Goal: Submit feedback/report problem

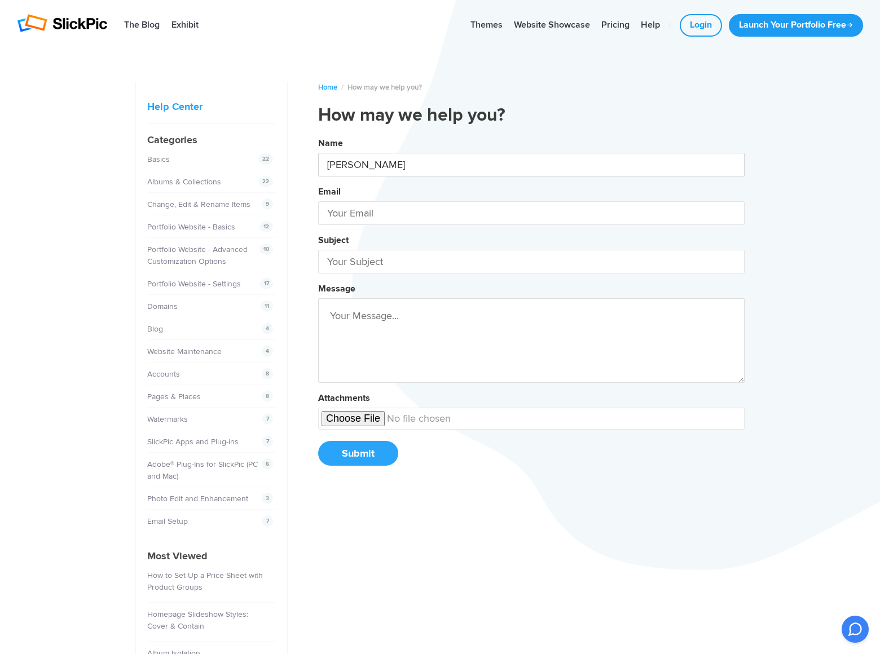
click at [318, 134] on button "Name [PERSON_NAME] Email Subject Message Attachments Submit" at bounding box center [531, 306] width 426 height 344
type input "[PERSON_NAME]"
type input "[EMAIL_ADDRESS][DOMAIN_NAME]"
type input "[DOMAIN_NAME]"
click at [318, 134] on button "Name [PERSON_NAME] Email [EMAIL_ADDRESS][DOMAIN_NAME] Subject [DOMAIN_NAME] Mes…" at bounding box center [531, 306] width 426 height 344
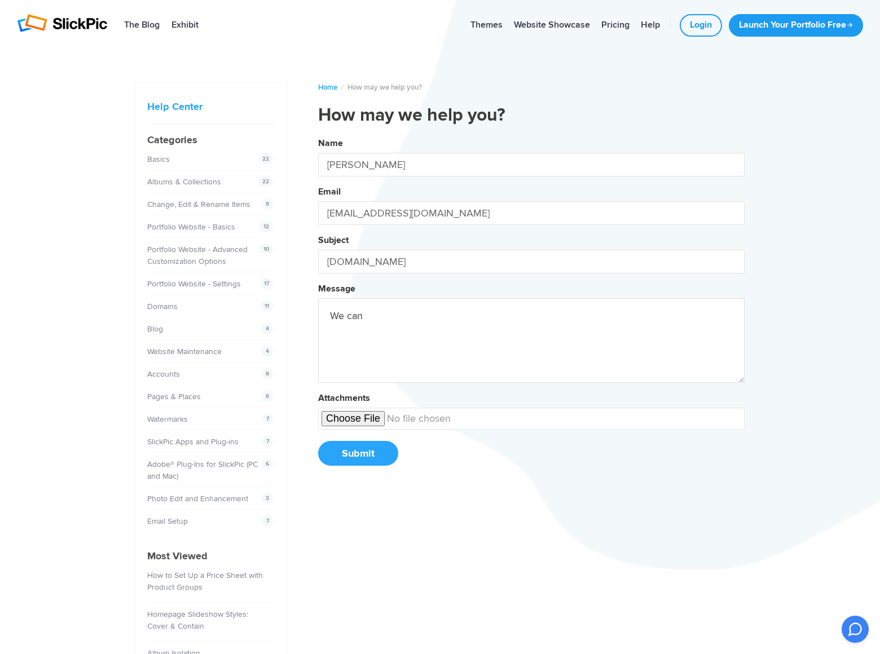
click at [318, 134] on button "Name [PERSON_NAME] Email [EMAIL_ADDRESS][DOMAIN_NAME] Subject [DOMAIN_NAME] Mes…" at bounding box center [531, 306] width 426 height 344
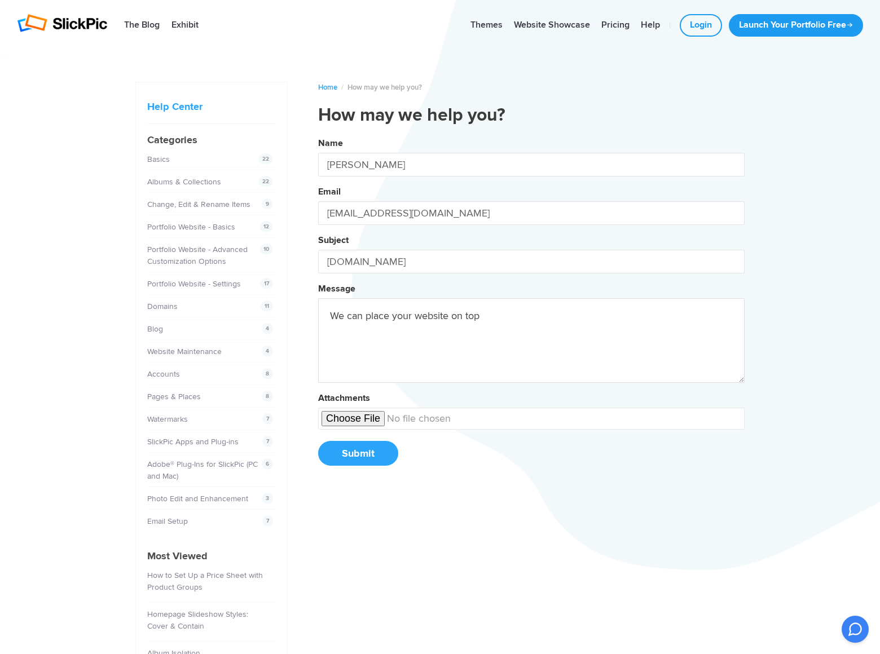
click at [318, 134] on button "Name [PERSON_NAME] Email [EMAIL_ADDRESS][DOMAIN_NAME] Subject [DOMAIN_NAME] Mes…" at bounding box center [531, 306] width 426 height 344
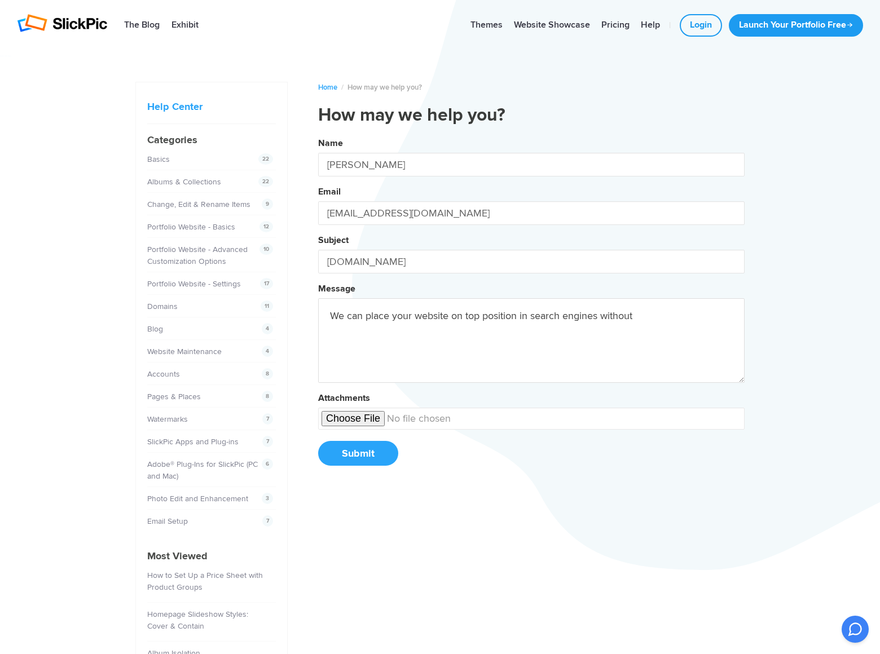
click at [318, 134] on button "Name [PERSON_NAME] Email [EMAIL_ADDRESS][DOMAIN_NAME] Subject [DOMAIN_NAME] Mes…" at bounding box center [531, 306] width 426 height 344
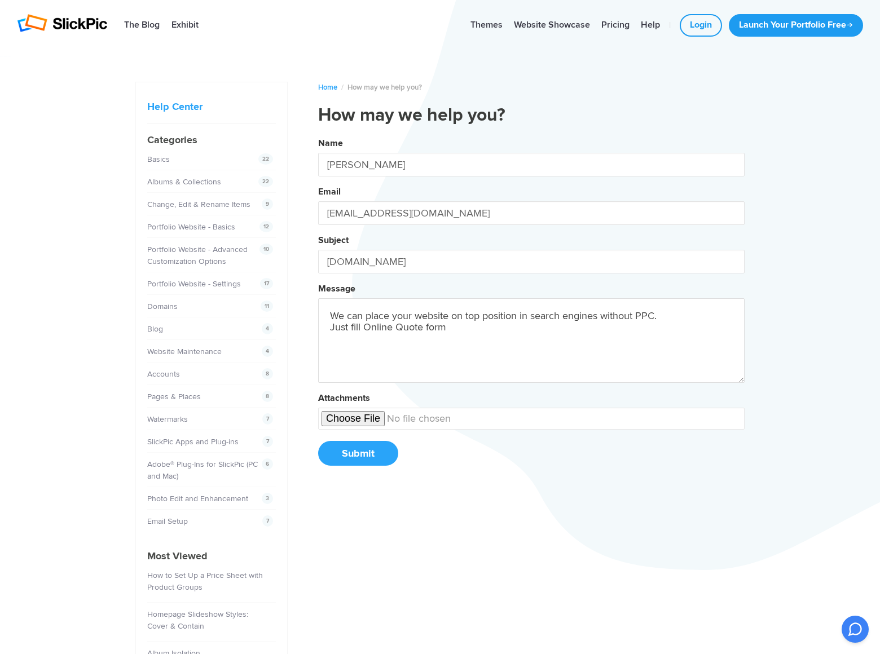
click at [318, 134] on button "Name [PERSON_NAME] Email [EMAIL_ADDRESS][DOMAIN_NAME] Subject [DOMAIN_NAME] Mes…" at bounding box center [531, 306] width 426 height 344
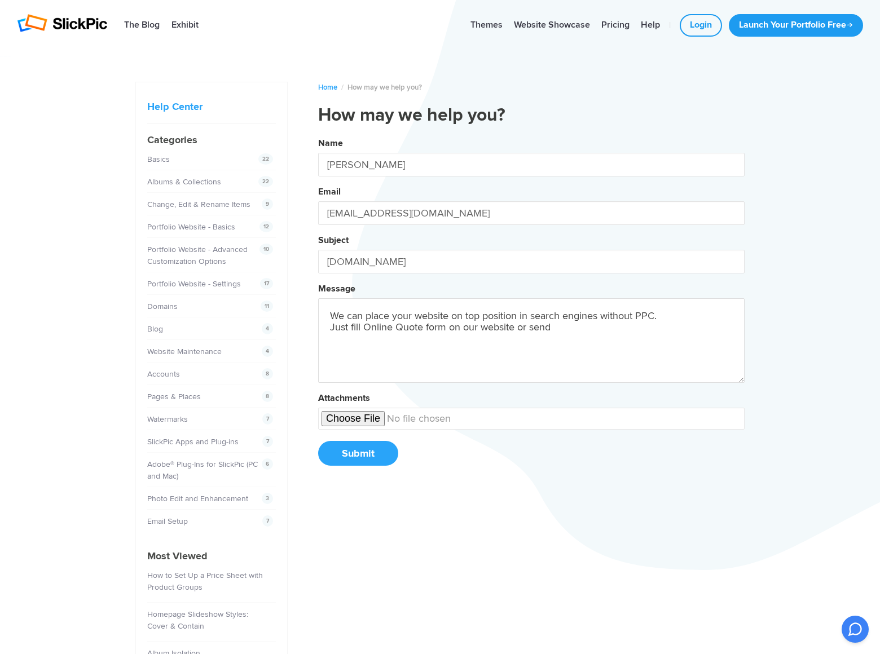
click at [318, 134] on button "Name [PERSON_NAME] Email [EMAIL_ADDRESS][DOMAIN_NAME] Subject [DOMAIN_NAME] Mes…" at bounding box center [531, 306] width 426 height 344
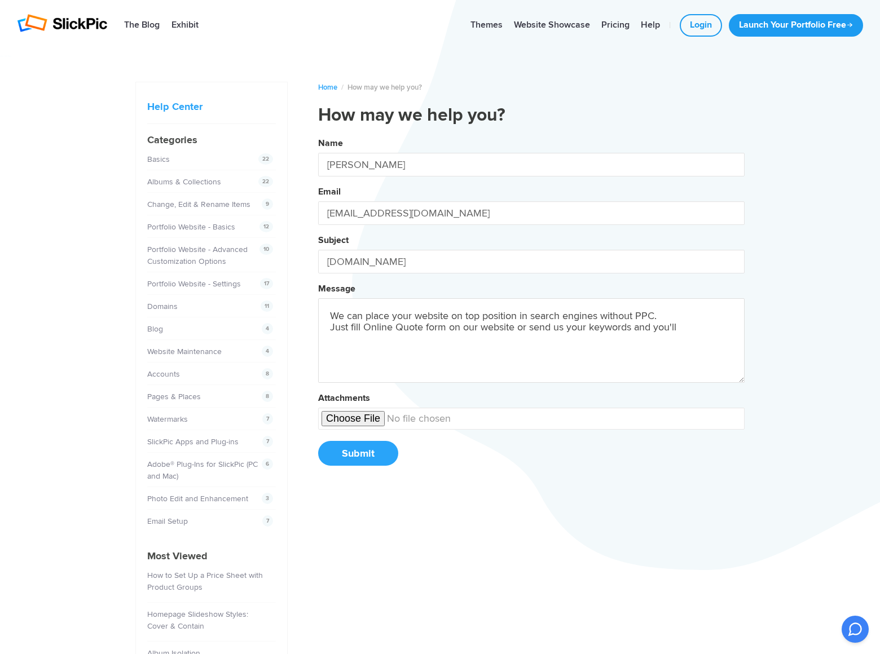
click at [318, 134] on button "Name [PERSON_NAME] Email [EMAIL_ADDRESS][DOMAIN_NAME] Subject [DOMAIN_NAME] Mes…" at bounding box center [531, 306] width 426 height 344
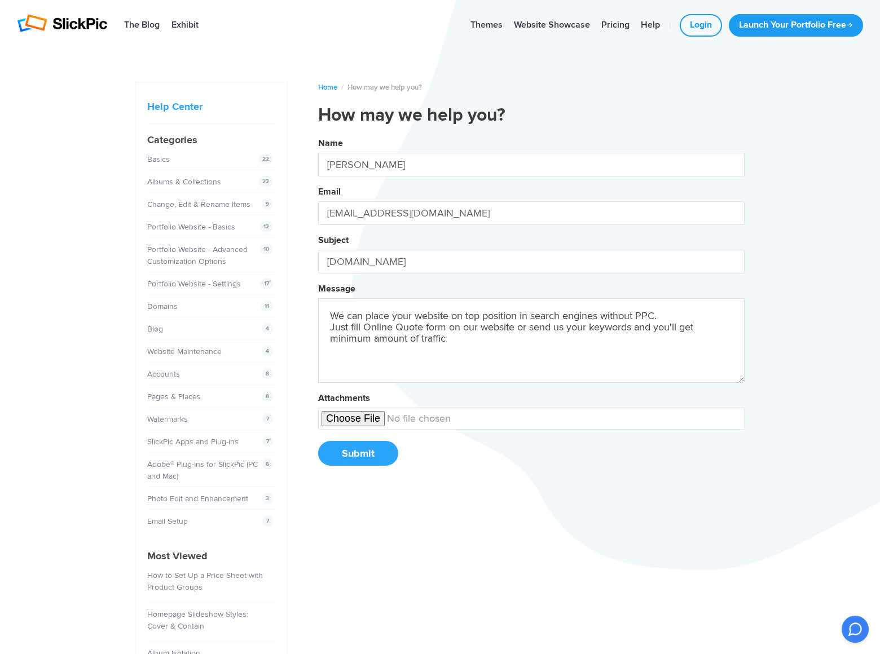
click at [318, 134] on button "Name [PERSON_NAME] Email [EMAIL_ADDRESS][DOMAIN_NAME] Subject [DOMAIN_NAME] Mes…" at bounding box center [531, 306] width 426 height 344
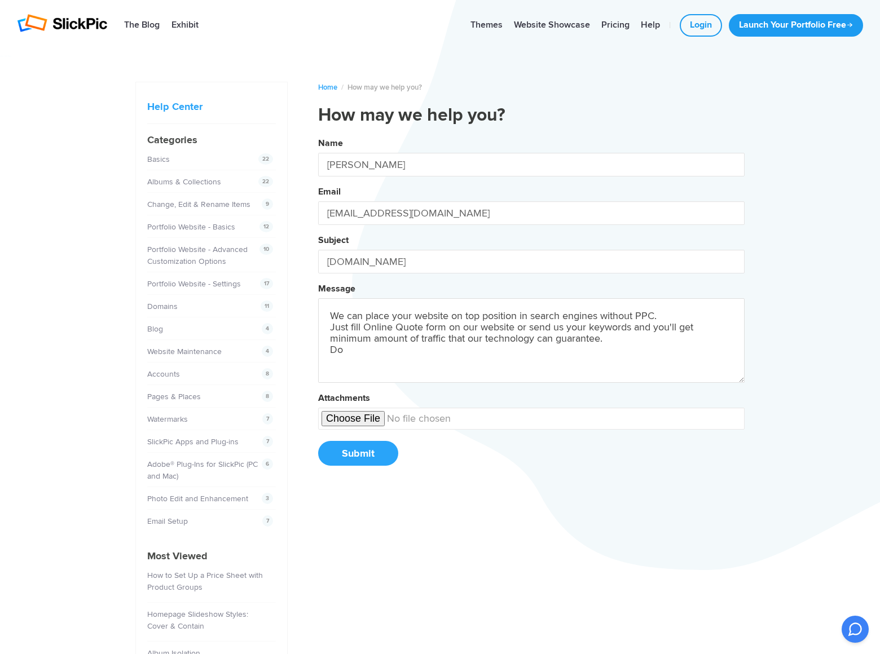
click at [318, 134] on button "Name [PERSON_NAME] Email [EMAIL_ADDRESS][DOMAIN_NAME] Subject [DOMAIN_NAME] Mes…" at bounding box center [531, 306] width 426 height 344
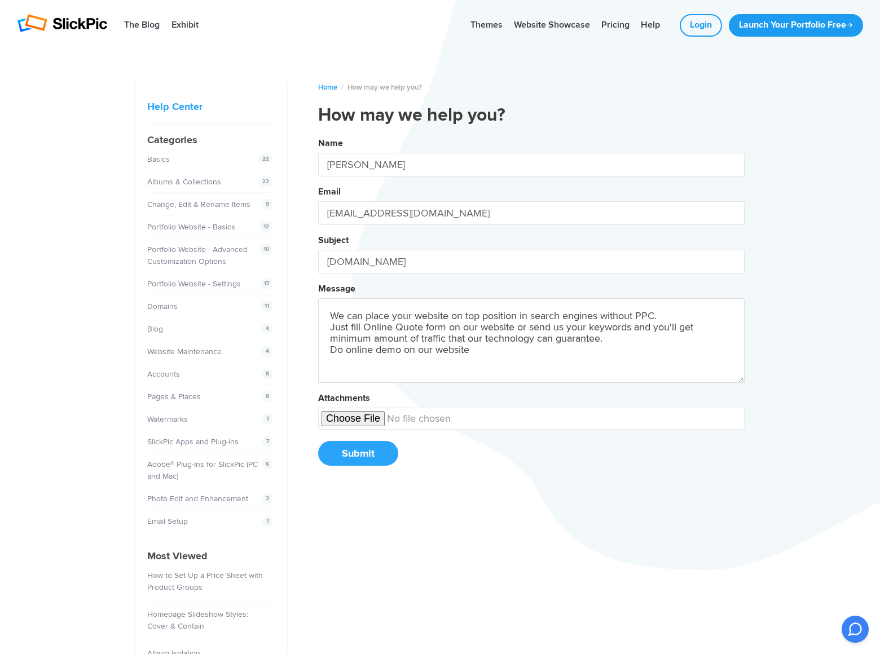
click at [318, 134] on button "Name [PERSON_NAME] Email [EMAIL_ADDRESS][DOMAIN_NAME] Subject [DOMAIN_NAME] Mes…" at bounding box center [531, 306] width 426 height 344
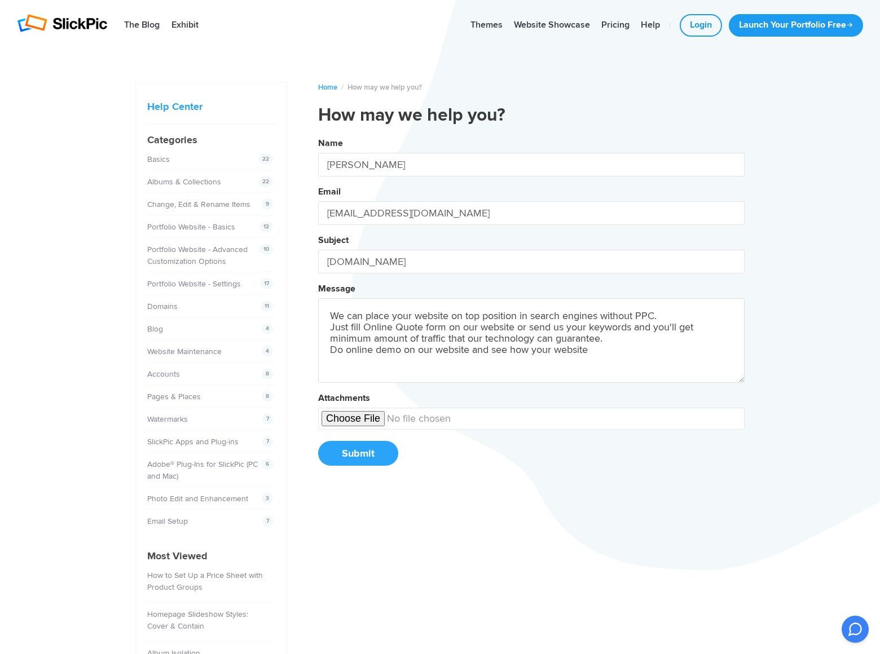
click at [318, 134] on button "Name [PERSON_NAME] Email [EMAIL_ADDRESS][DOMAIN_NAME] Subject [DOMAIN_NAME] Mes…" at bounding box center [531, 306] width 426 height 344
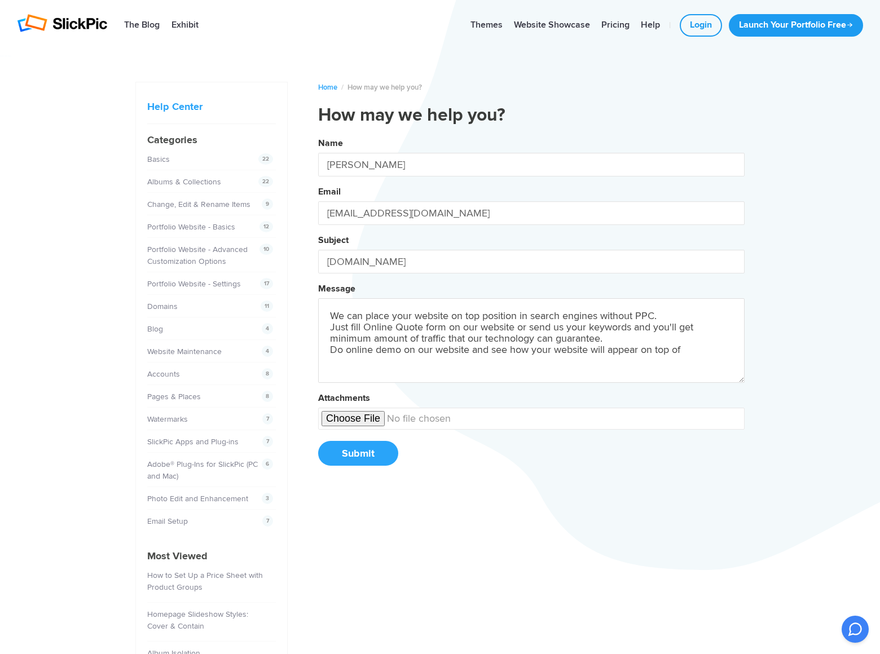
click at [318, 134] on button "Name [PERSON_NAME] Email [EMAIL_ADDRESS][DOMAIN_NAME] Subject [DOMAIN_NAME] Mes…" at bounding box center [531, 306] width 426 height 344
type textarea "We can place your website on top position in search engines without PPC. Just f…"
